Goal: Task Accomplishment & Management: Manage account settings

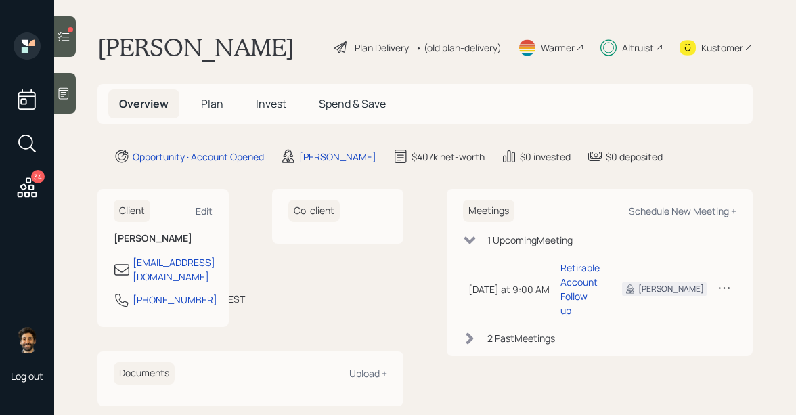
click at [453, 50] on div "• (old plan-delivery)" at bounding box center [458, 48] width 86 height 14
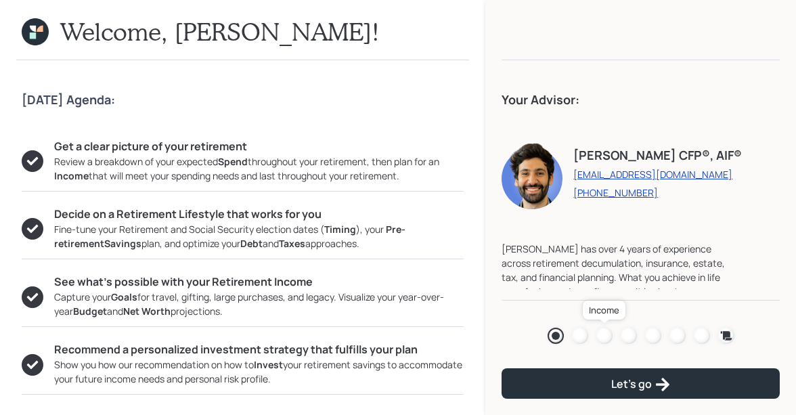
click at [599, 335] on div at bounding box center [604, 335] width 16 height 16
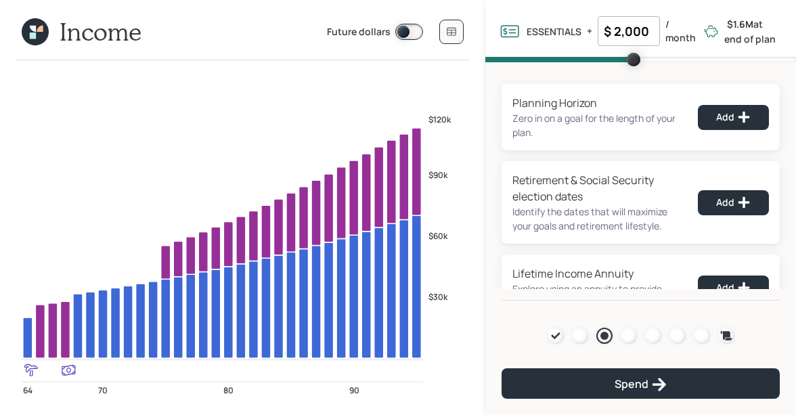
drag, startPoint x: 650, startPoint y: 31, endPoint x: 593, endPoint y: 31, distance: 56.8
click at [593, 31] on div "ESSENTIALS Essentials are all of your fixed spending that we know about such as…" at bounding box center [598, 31] width 199 height 30
click at [524, 74] on div "Planning Horizon Zero in on a goal for the length of your plan. Add Retirement …" at bounding box center [640, 181] width 311 height 238
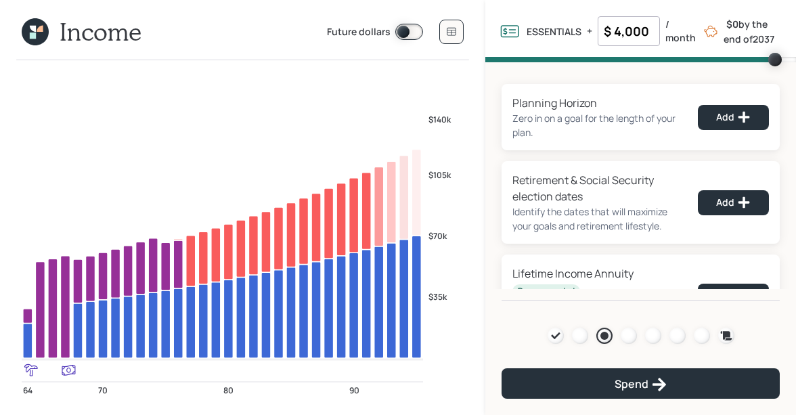
click at [631, 33] on input "$ 4,000" at bounding box center [628, 31] width 62 height 30
click at [505, 76] on div "Planning Horizon Zero in on a goal for the length of your plan. Add Retirement …" at bounding box center [640, 181] width 311 height 238
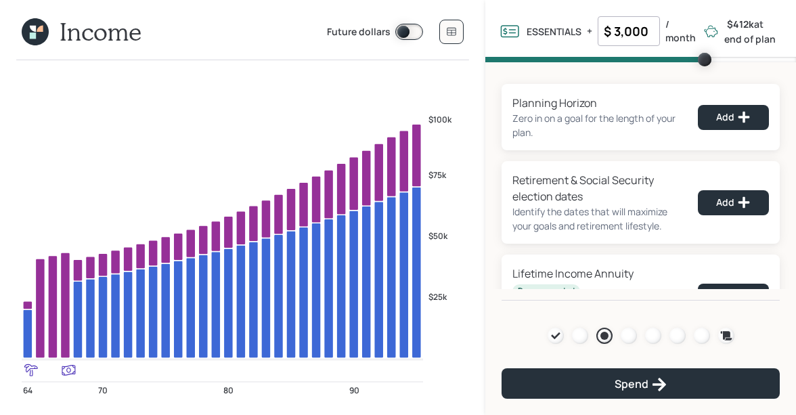
click at [641, 41] on input "$ 3,000" at bounding box center [628, 31] width 62 height 30
click at [514, 74] on div "Planning Horizon Zero in on a goal for the length of your plan. Add Retirement …" at bounding box center [640, 181] width 311 height 238
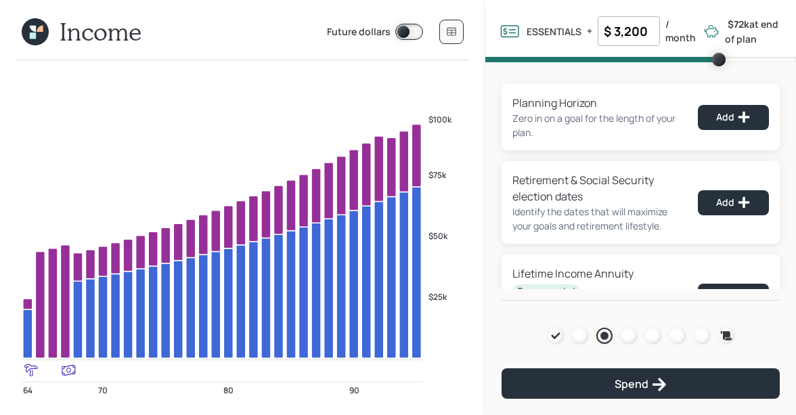
click at [627, 30] on input "$ 3,200" at bounding box center [628, 31] width 62 height 30
click at [516, 62] on div "Planning Horizon Zero in on a goal for the length of your plan. Add Retirement …" at bounding box center [640, 181] width 311 height 238
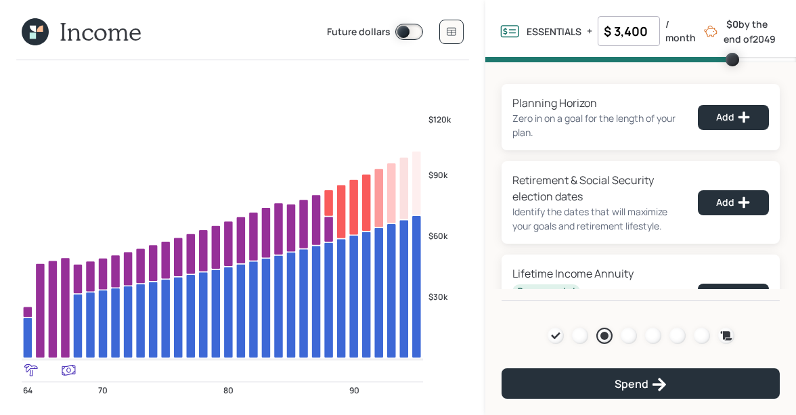
click at [633, 22] on input "$ 3,400" at bounding box center [628, 31] width 62 height 30
click at [513, 68] on div "Planning Horizon Zero in on a goal for the length of your plan. Add Retirement …" at bounding box center [640, 181] width 311 height 238
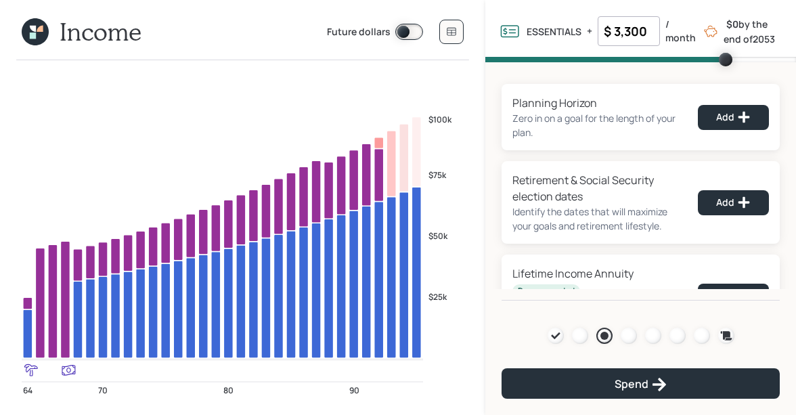
click at [646, 32] on input "$ 3,300" at bounding box center [628, 31] width 62 height 30
type input "$ 2,000"
click at [509, 79] on div "Planning Horizon Zero in on a goal for the length of your plan. Add Retirement …" at bounding box center [640, 181] width 311 height 238
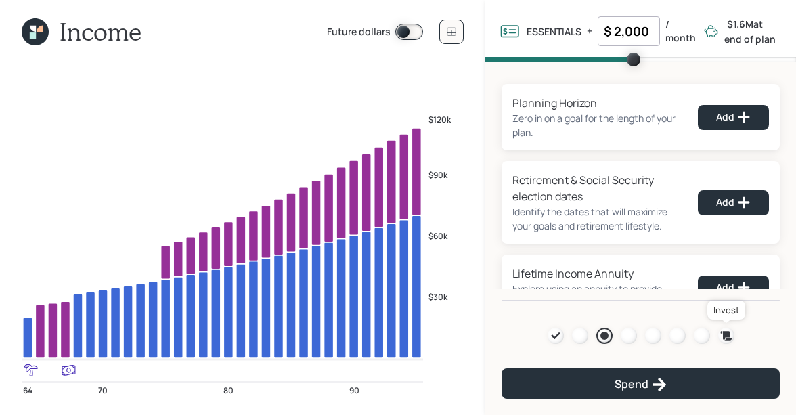
click at [727, 334] on icon at bounding box center [726, 335] width 12 height 9
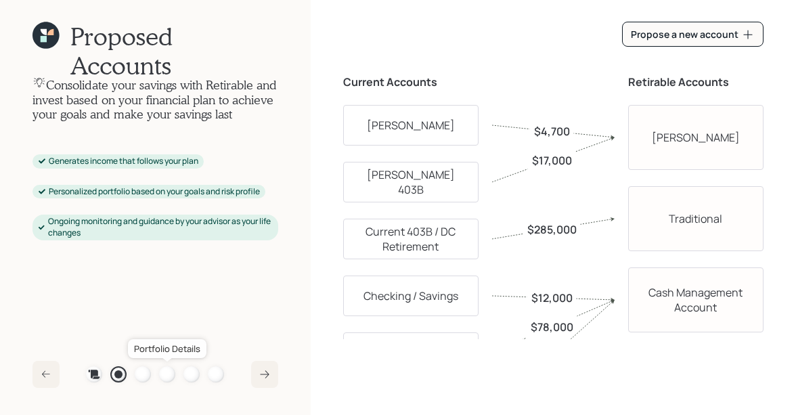
click at [170, 373] on div at bounding box center [167, 374] width 16 height 16
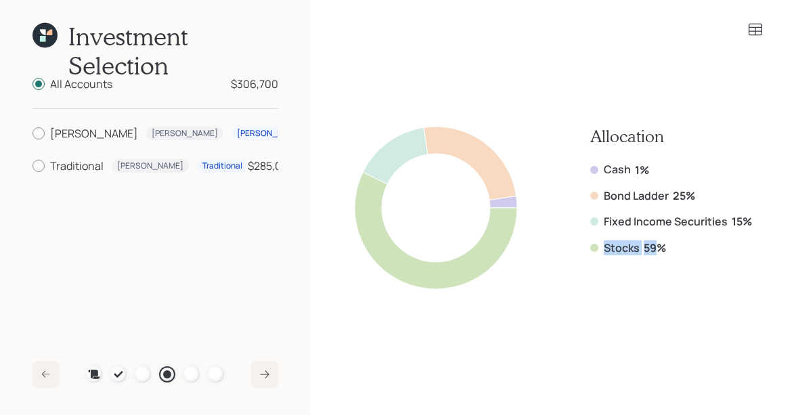
drag, startPoint x: 661, startPoint y: 245, endPoint x: 567, endPoint y: 244, distance: 94.1
click at [567, 244] on div "Allocation Cash 1% Bond Ladder 25% Fixed Income Securities 15% Stocks 59%" at bounding box center [553, 208] width 397 height 162
click at [47, 37] on icon at bounding box center [44, 35] width 25 height 25
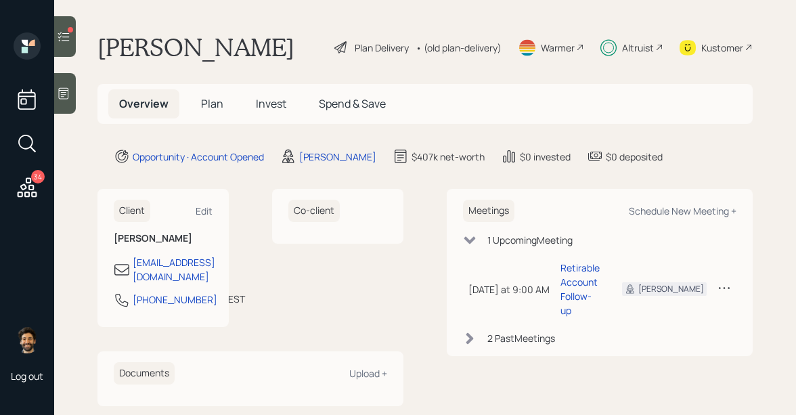
click at [35, 179] on div "34" at bounding box center [38, 177] width 14 height 14
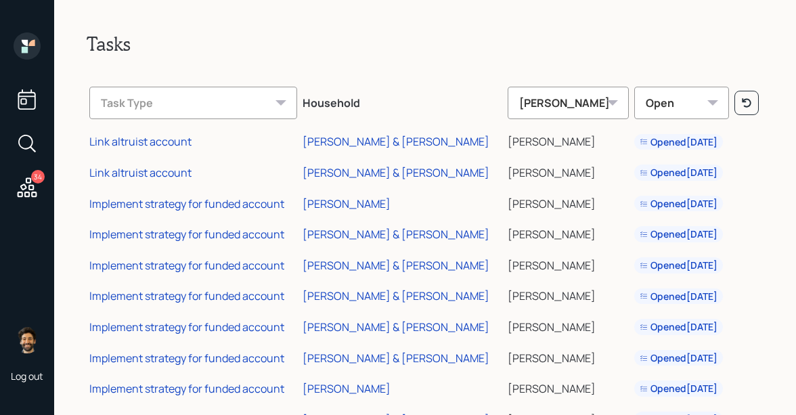
click at [25, 103] on icon at bounding box center [27, 99] width 24 height 24
click at [30, 46] on icon at bounding box center [27, 45] width 27 height 27
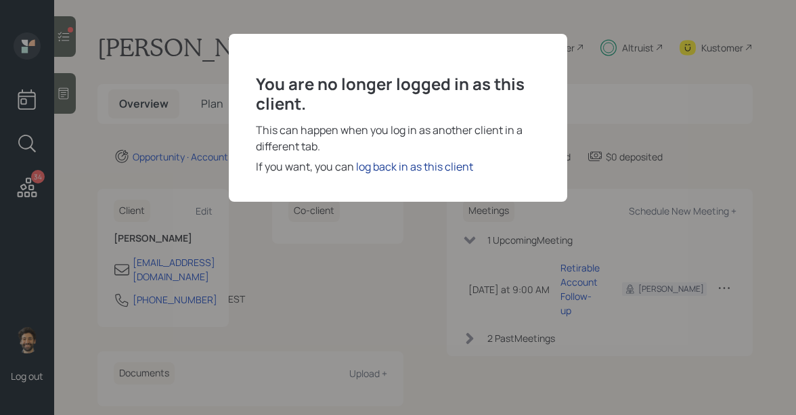
click at [393, 166] on div "log back in as this client" at bounding box center [414, 166] width 117 height 16
